Goal: Information Seeking & Learning: Learn about a topic

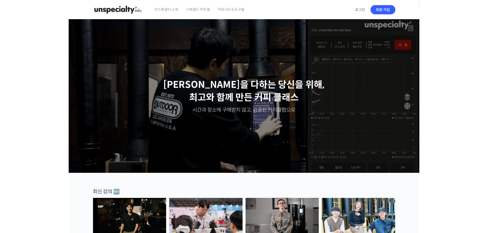
scroll to position [154, 0]
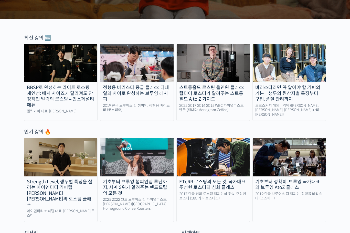
click at [75, 67] on img at bounding box center [60, 63] width 73 height 38
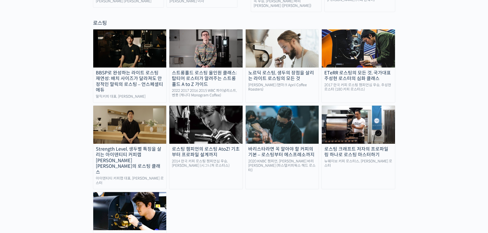
scroll to position [461, 0]
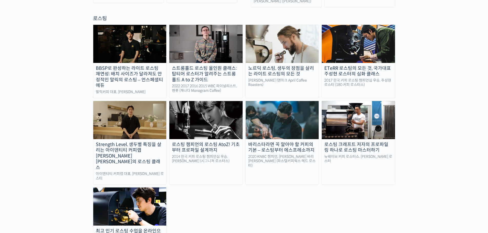
click at [122, 101] on img at bounding box center [129, 120] width 73 height 38
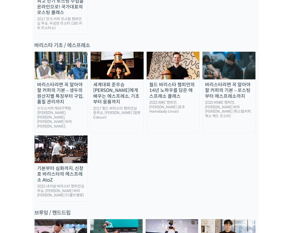
scroll to position [706, 0]
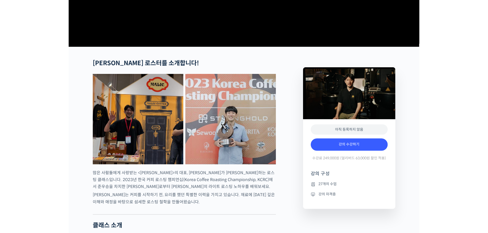
scroll to position [179, 0]
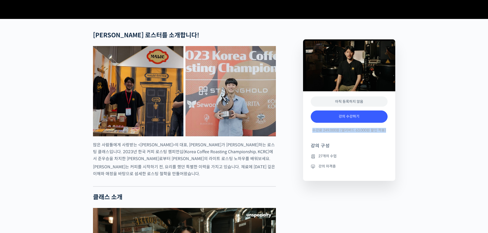
drag, startPoint x: 310, startPoint y: 148, endPoint x: 387, endPoint y: 150, distance: 76.9
click at [350, 150] on div "아직 등록하지 않음 강의 수강하기 수강료 249,000원 (얼리버드 63,000원 할인 적용) 강의 구성 27개의 수업 강의 자격증" at bounding box center [349, 136] width 92 height 90
click at [350, 138] on div "강의 수강하기 수강료 249,000원 (얼리버드 63,000원 할인 적용)" at bounding box center [349, 123] width 77 height 30
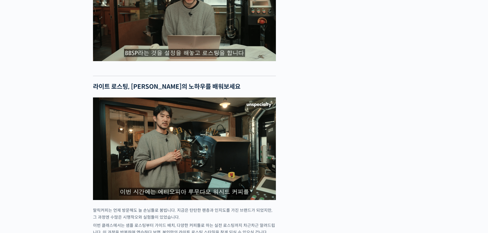
scroll to position [0, 0]
